Goal: Information Seeking & Learning: Learn about a topic

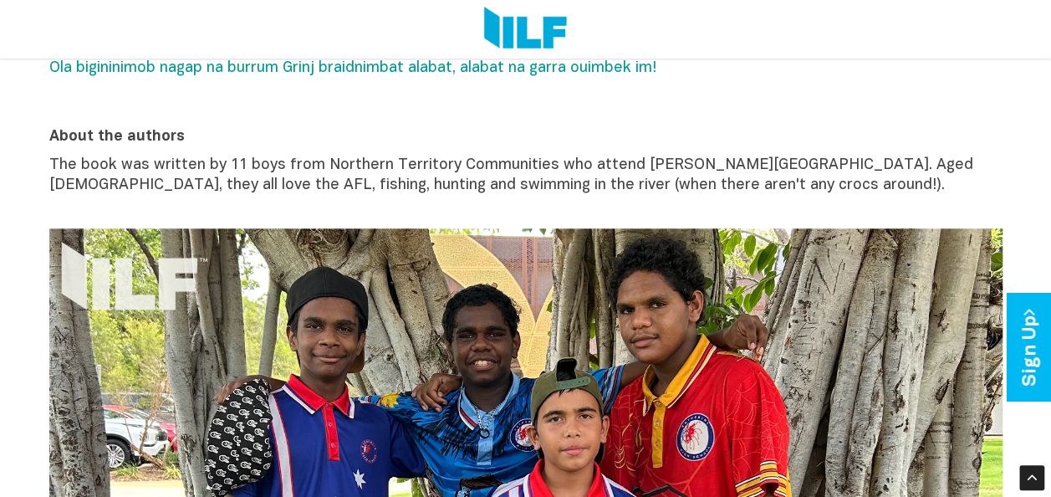
scroll to position [2, 0]
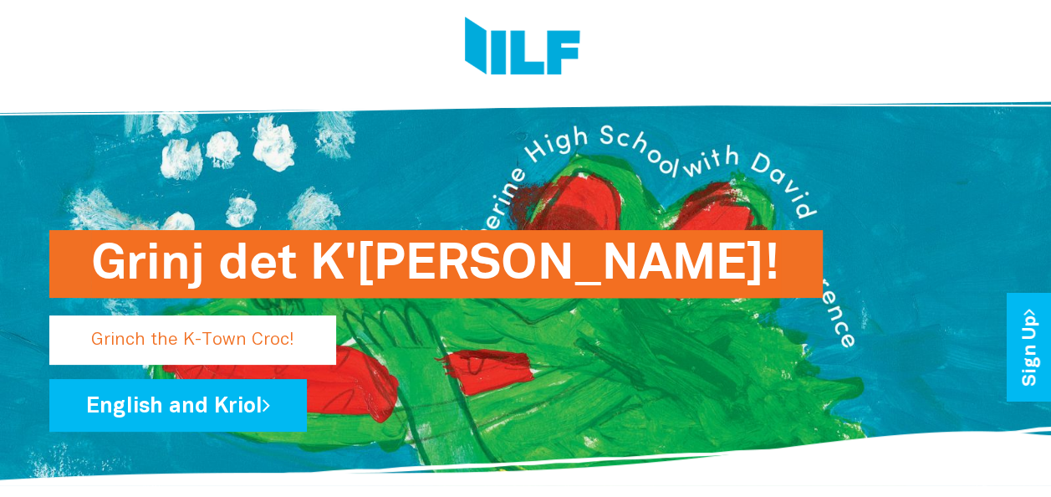
click at [445, 283] on h1 "Grinj det K'[PERSON_NAME]!" at bounding box center [436, 264] width 690 height 68
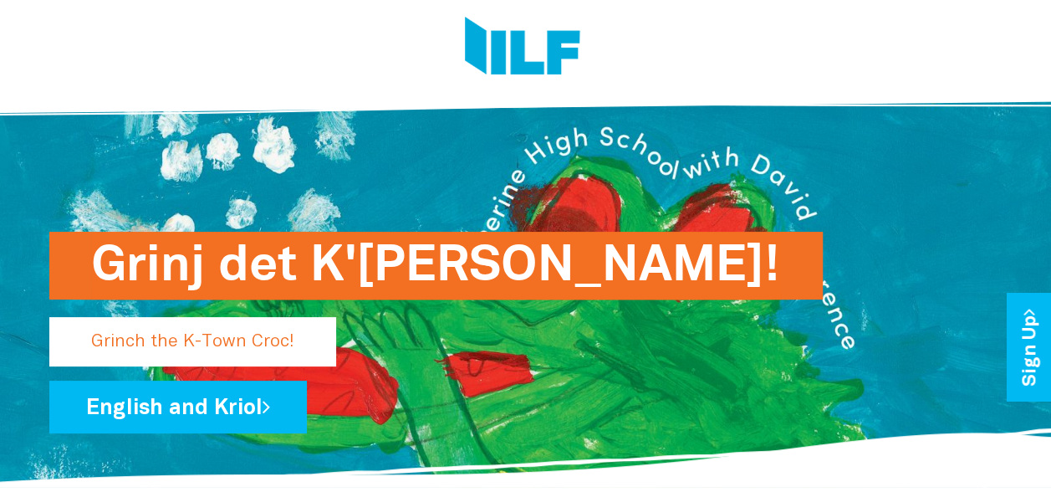
click at [691, 305] on div "Grinj det K'[PERSON_NAME]!" at bounding box center [525, 322] width 953 height 67
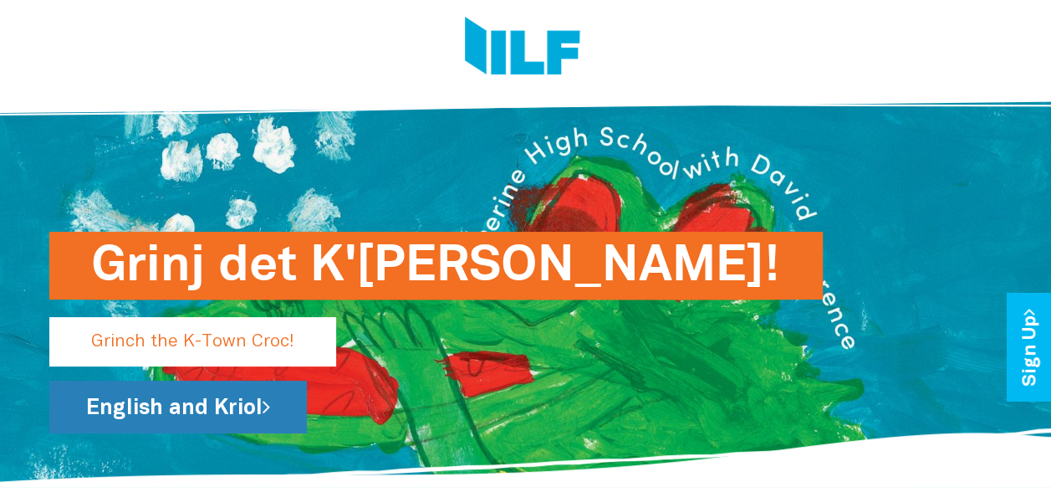
click at [261, 395] on link "English and Kriol" at bounding box center [178, 406] width 258 height 53
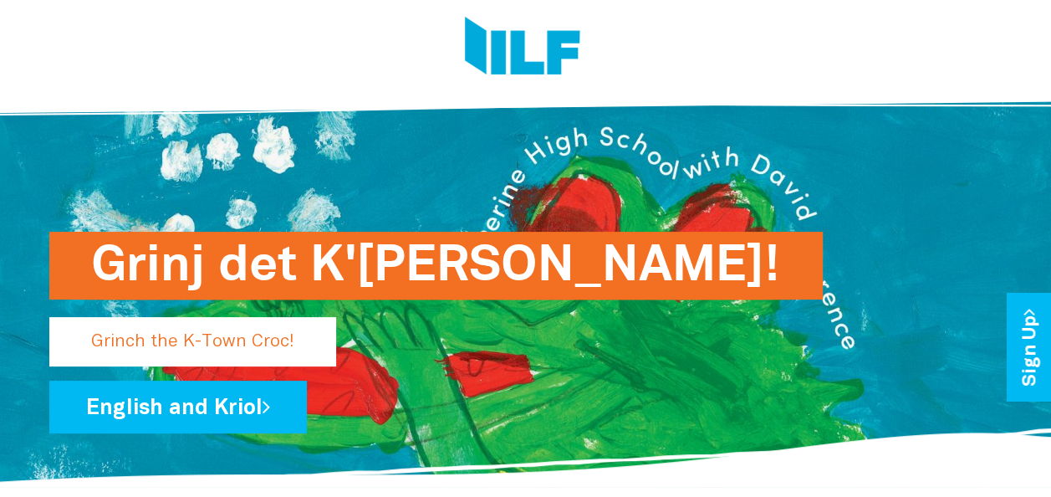
click at [176, 341] on p "Grinch the K-Town Croc!" at bounding box center [192, 341] width 287 height 49
click at [1033, 341] on link "Sign Up" at bounding box center [1031, 347] width 48 height 108
